Goal: Task Accomplishment & Management: Manage account settings

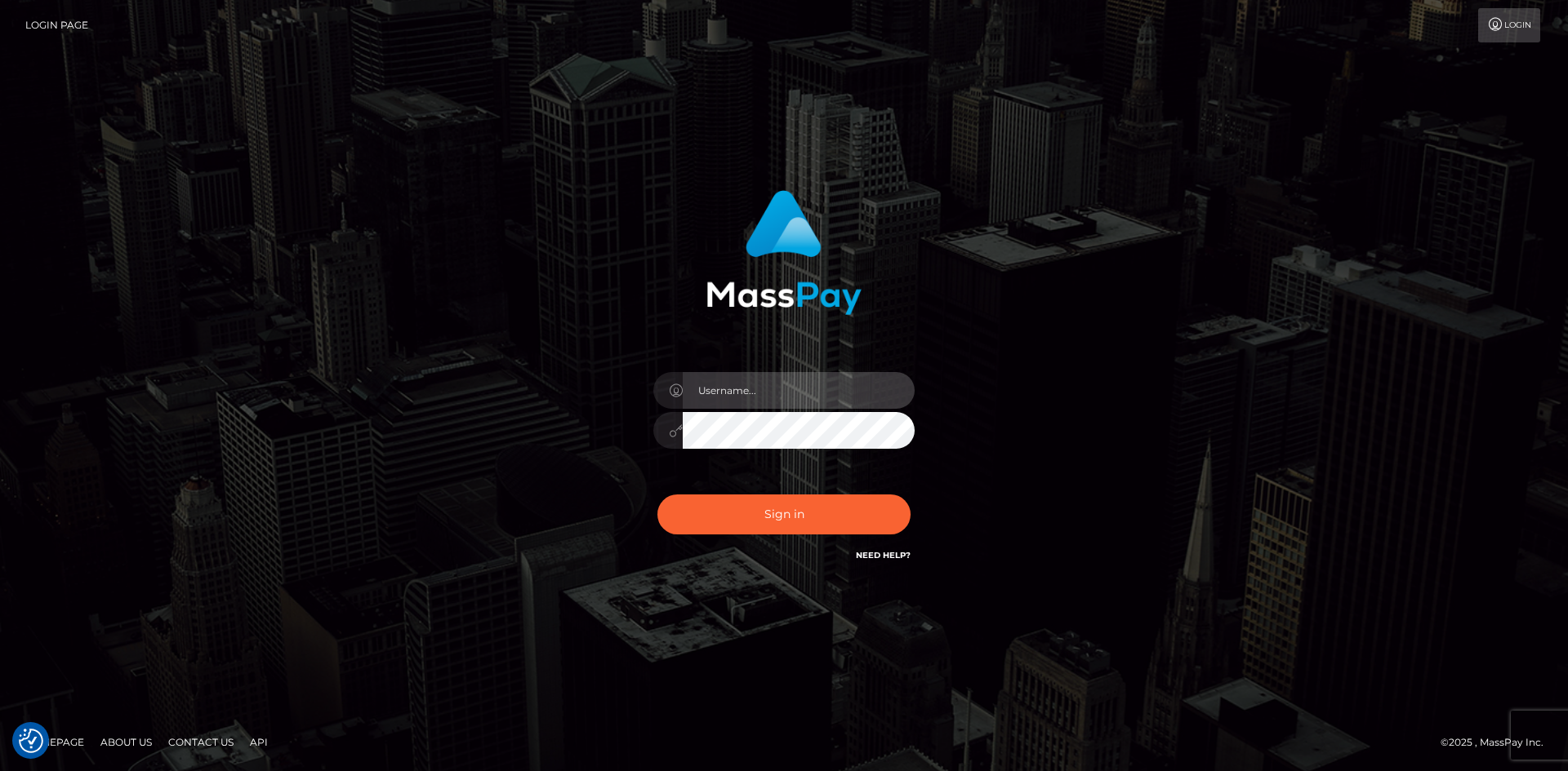
click at [824, 402] on input "text" at bounding box center [798, 390] width 232 height 36
type input "[EMAIL_ADDRESS][DOMAIN_NAME]"
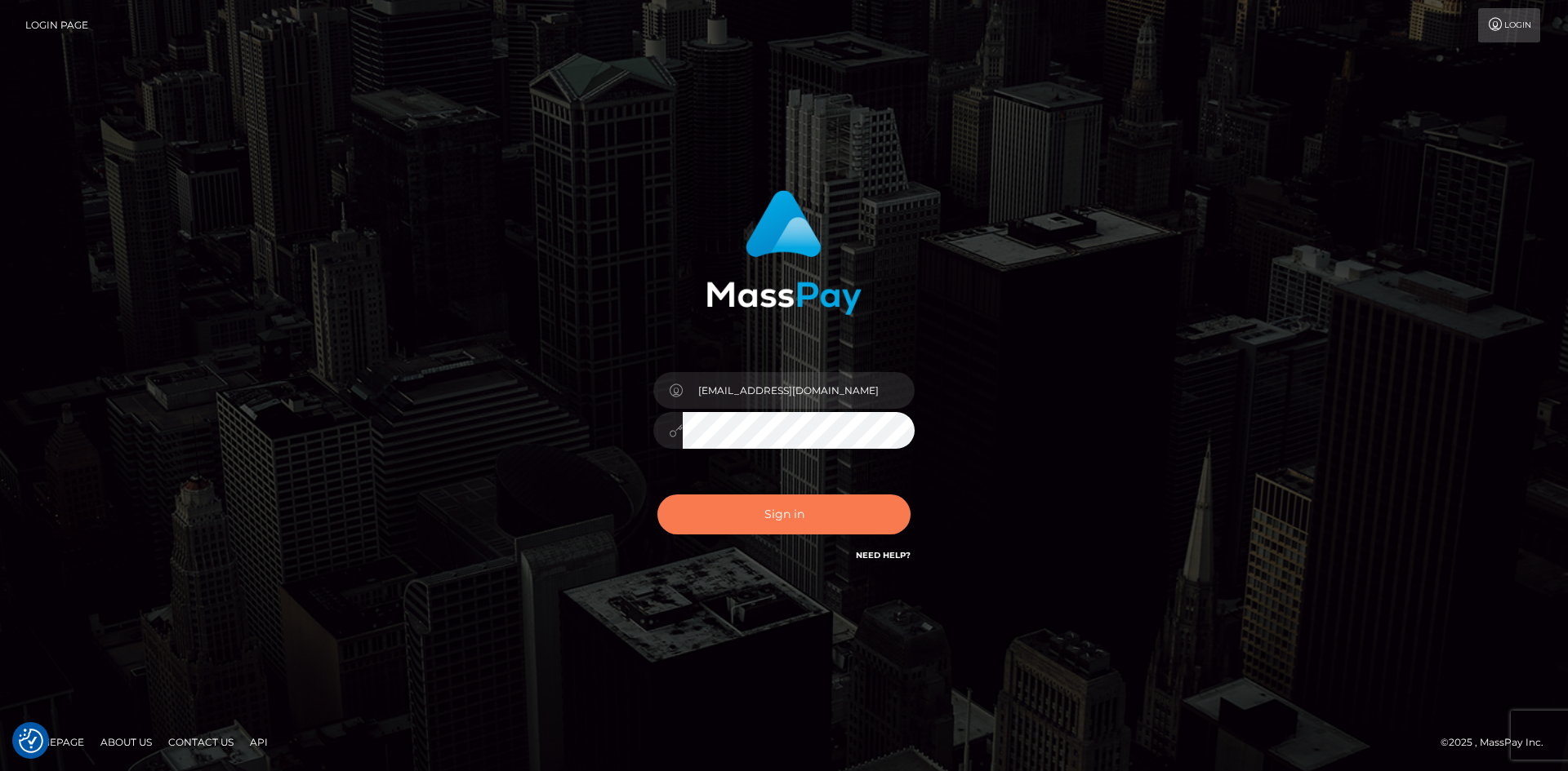
click at [757, 510] on button "Sign in" at bounding box center [784, 514] width 253 height 40
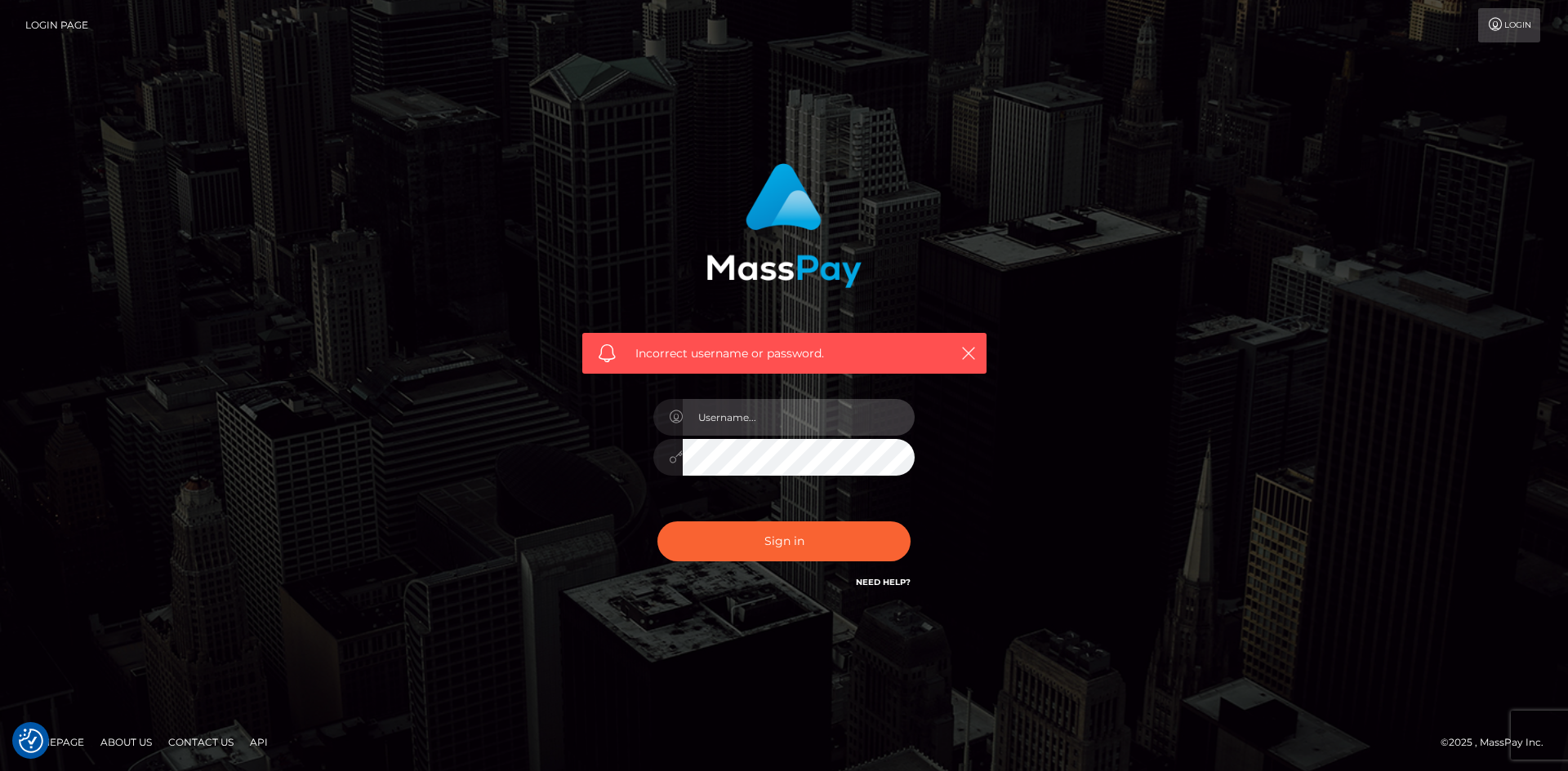
click at [847, 424] on input "text" at bounding box center [798, 417] width 232 height 36
type input "[EMAIL_ADDRESS][DOMAIN_NAME]"
click at [715, 540] on button "Sign in" at bounding box center [784, 541] width 253 height 40
